Goal: Transaction & Acquisition: Subscribe to service/newsletter

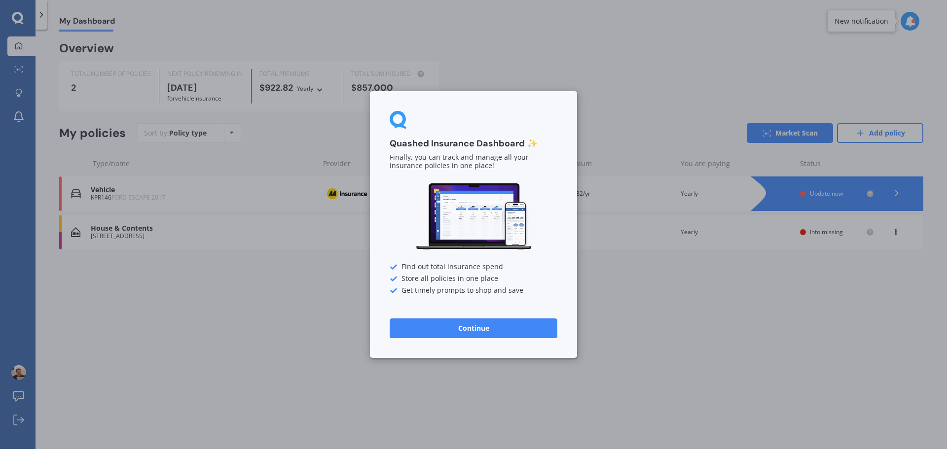
click at [479, 332] on button "Continue" at bounding box center [474, 329] width 168 height 20
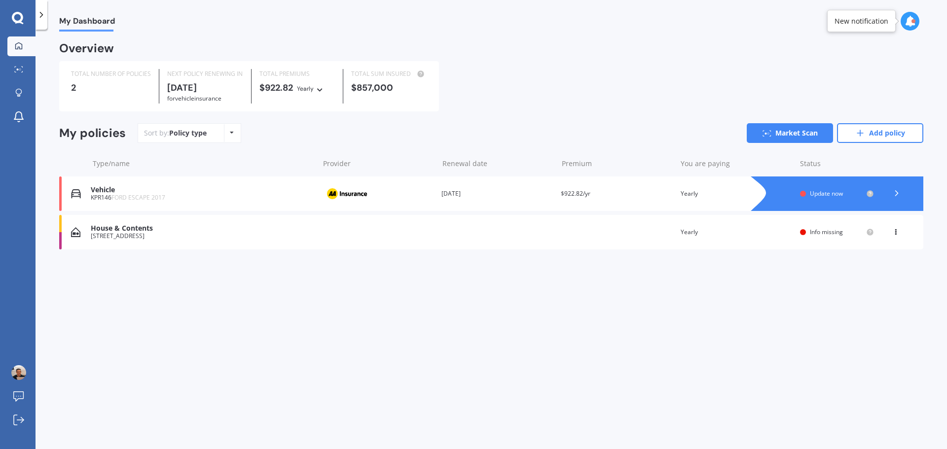
click at [647, 194] on div "Premium $922.82/yr" at bounding box center [616, 194] width 111 height 10
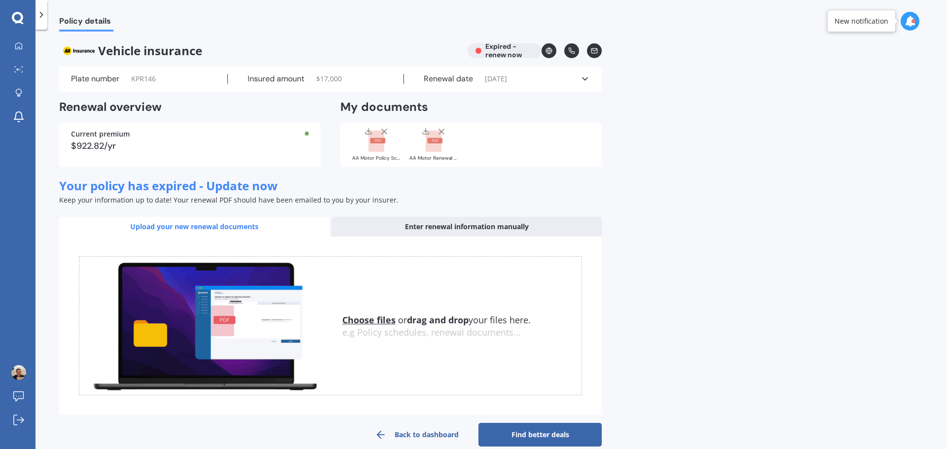
scroll to position [15, 0]
